Goal: Transaction & Acquisition: Purchase product/service

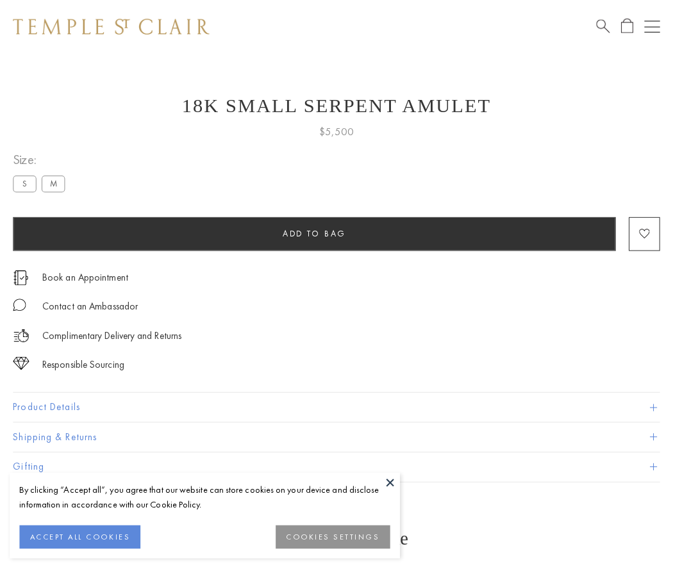
scroll to position [40, 0]
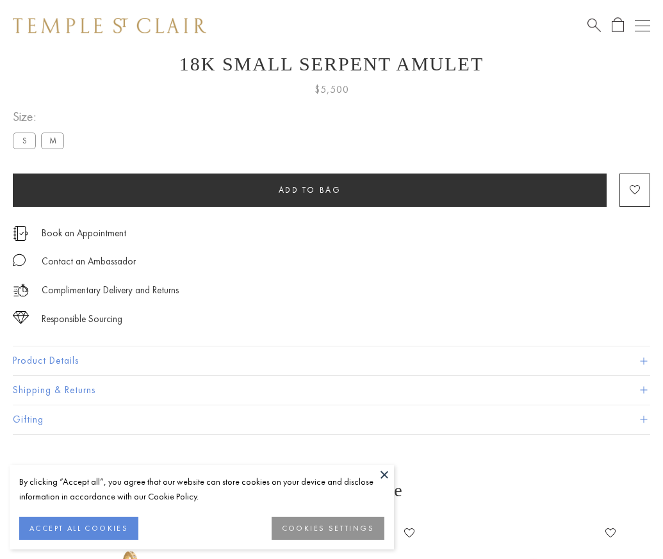
click at [309, 190] on span "Add to bag" at bounding box center [310, 189] width 63 height 11
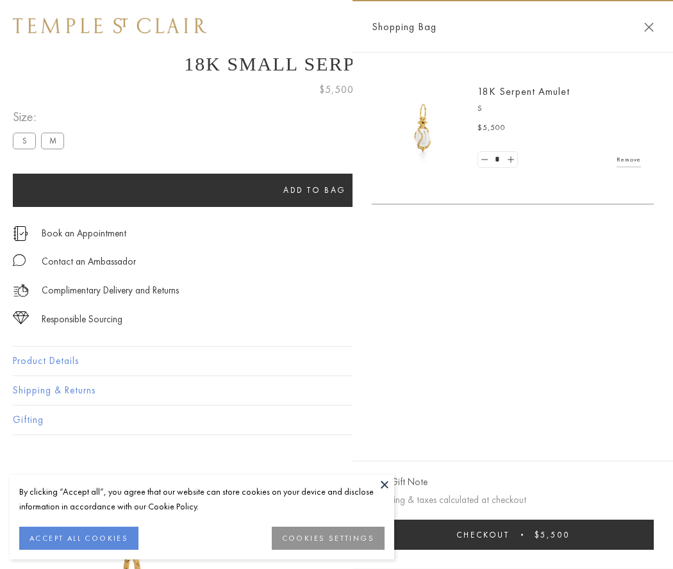
click at [512, 534] on button "Checkout $5,500" at bounding box center [512, 534] width 282 height 30
